Goal: Task Accomplishment & Management: Complete application form

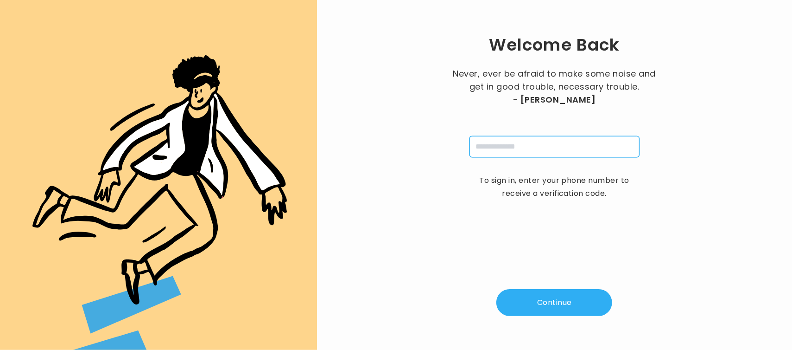
click at [498, 153] on input "tel" at bounding box center [555, 146] width 170 height 21
type input "**********"
click at [542, 298] on button "Continue" at bounding box center [555, 302] width 116 height 27
type input "*"
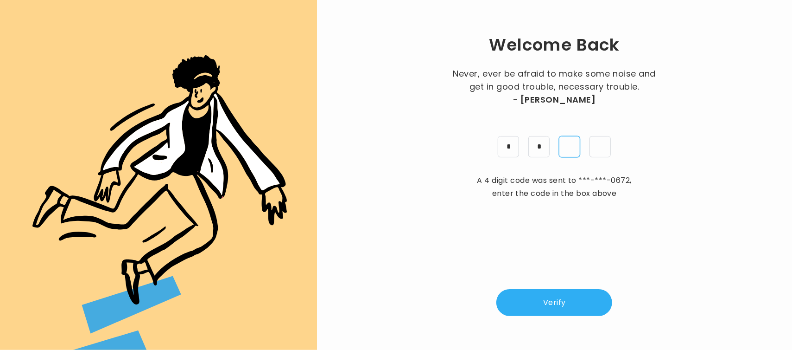
type input "*"
click at [543, 302] on button "Verify" at bounding box center [555, 302] width 116 height 27
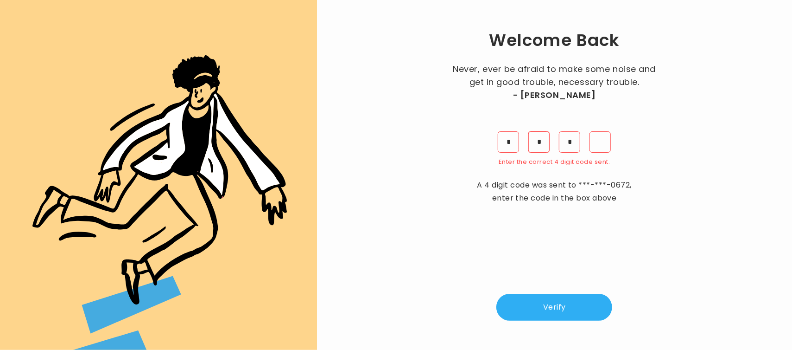
click at [537, 143] on input "*" at bounding box center [539, 141] width 21 height 21
type input "*"
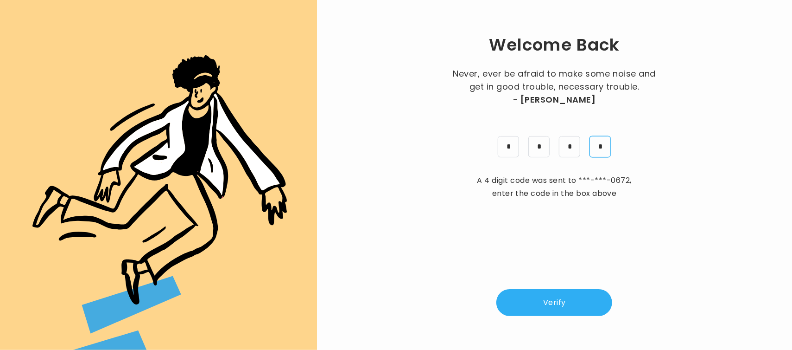
type input "*"
click at [573, 296] on button "Verify" at bounding box center [555, 302] width 116 height 27
